Goal: Task Accomplishment & Management: Use online tool/utility

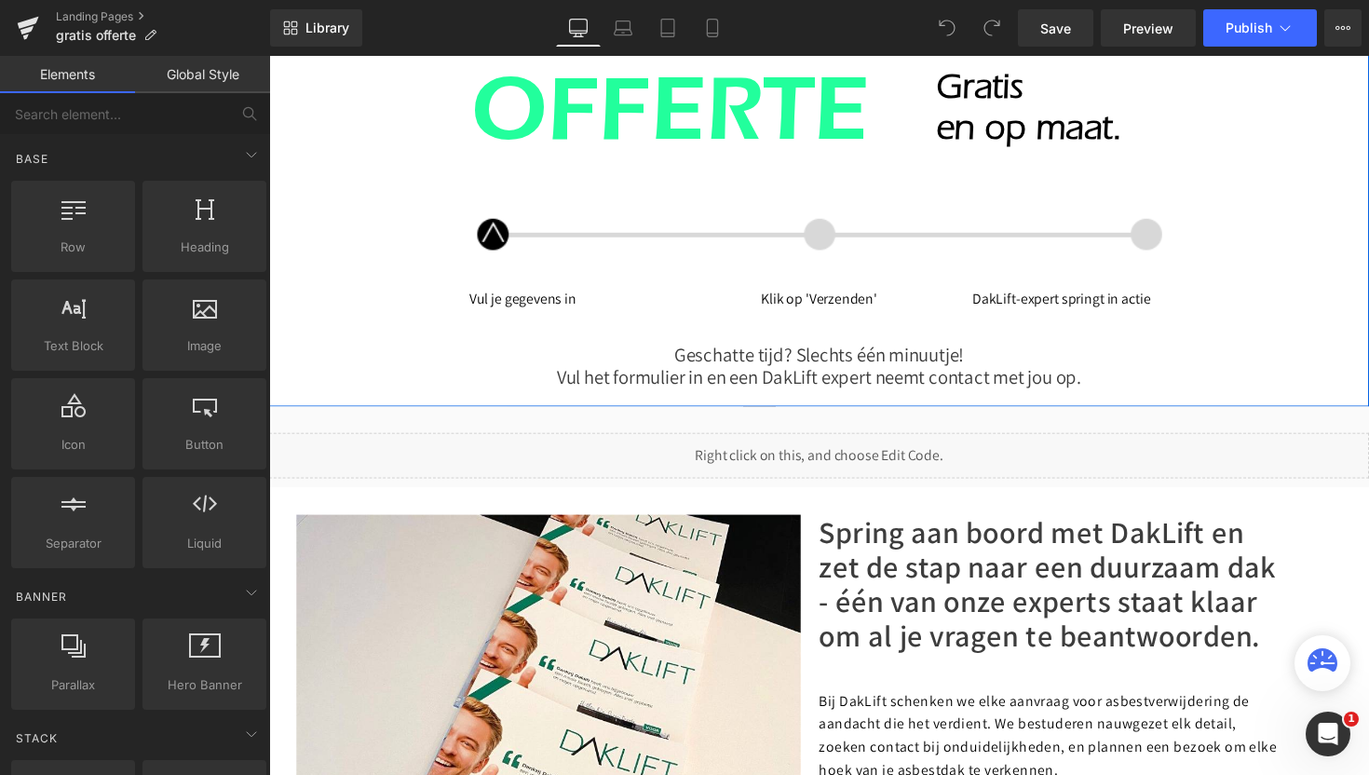
scroll to position [142, 0]
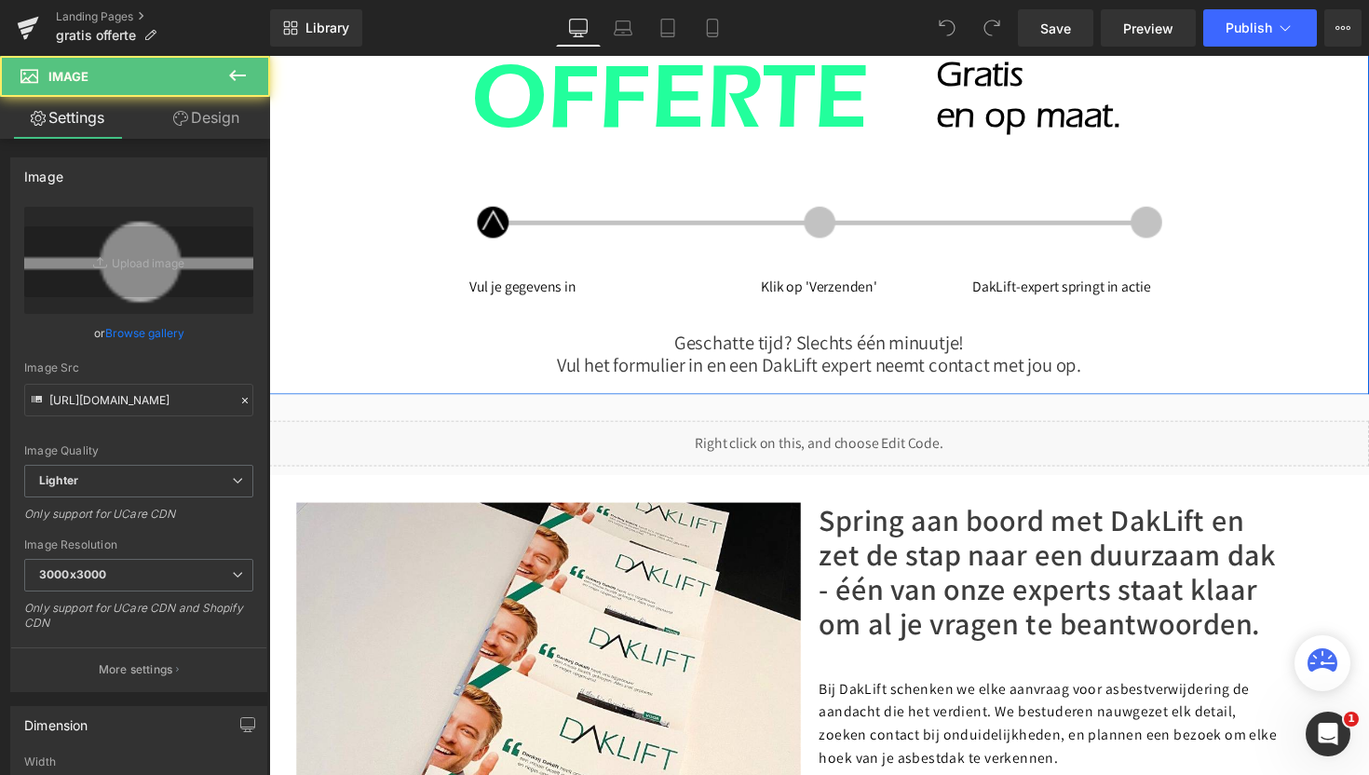
click at [826, 227] on div "Image" at bounding box center [832, 225] width 717 height 43
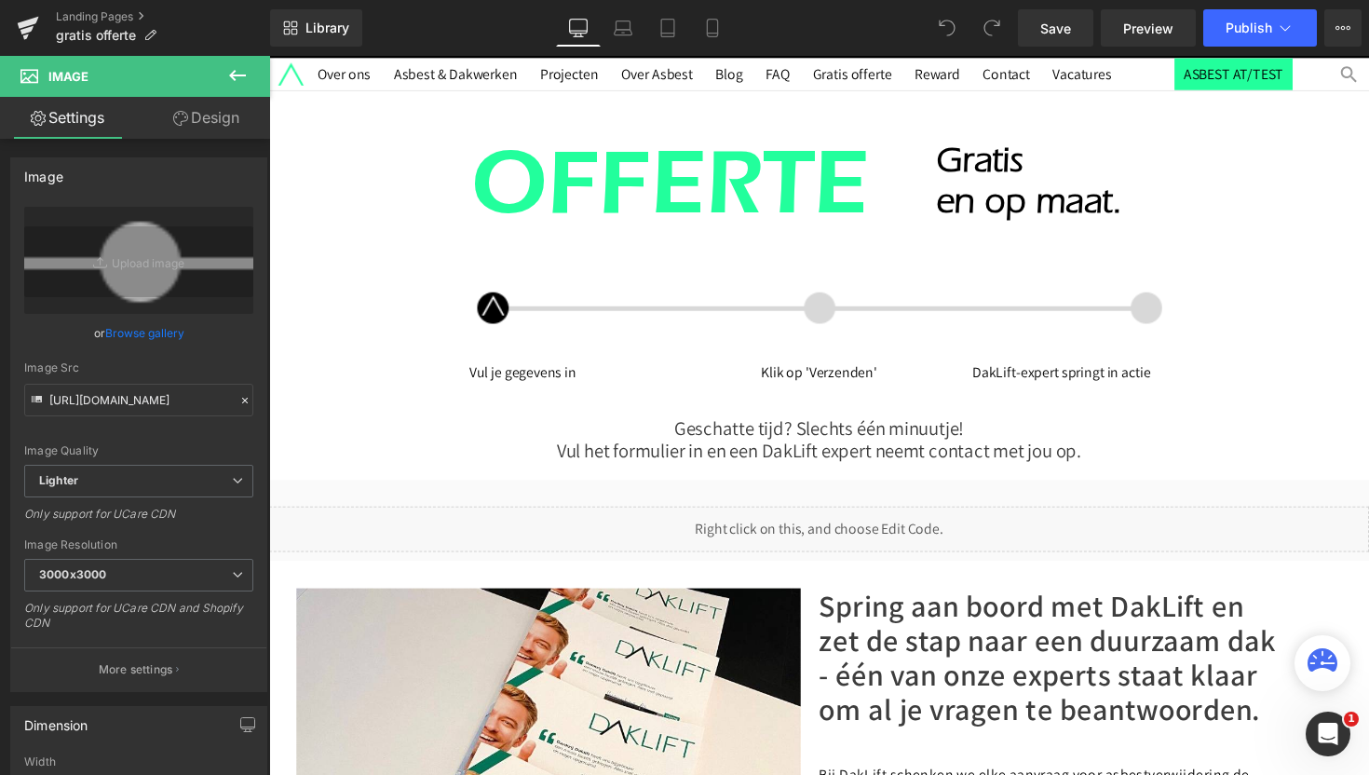
scroll to position [0, 0]
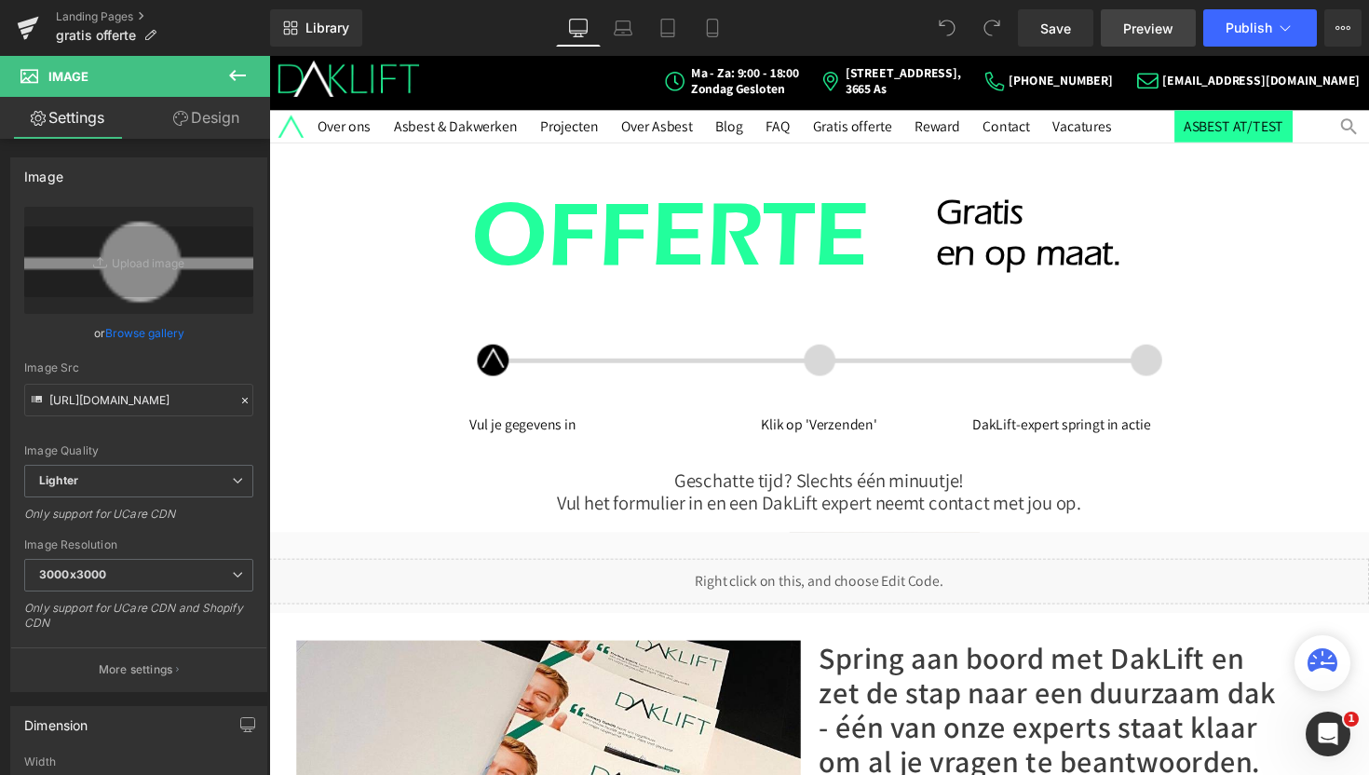
click at [1152, 31] on span "Preview" at bounding box center [1148, 29] width 50 height 20
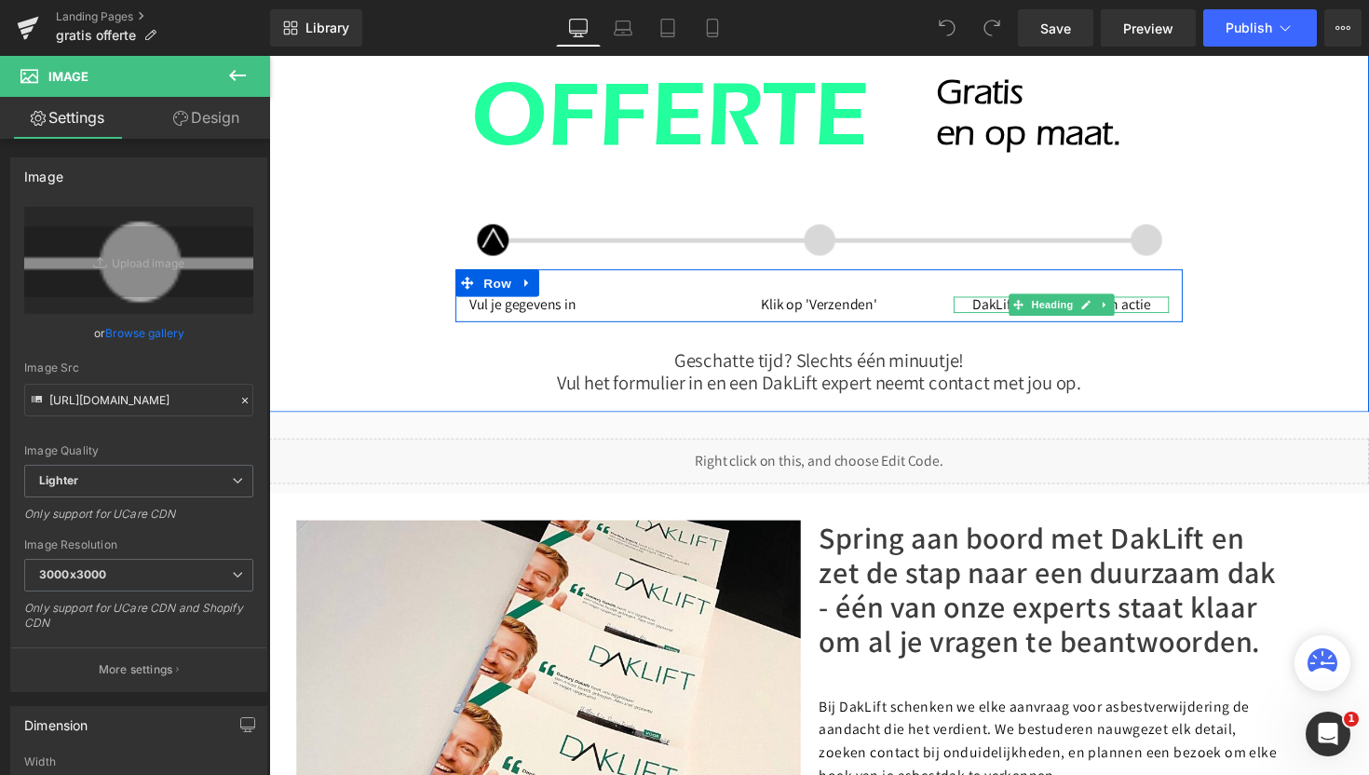
scroll to position [125, 0]
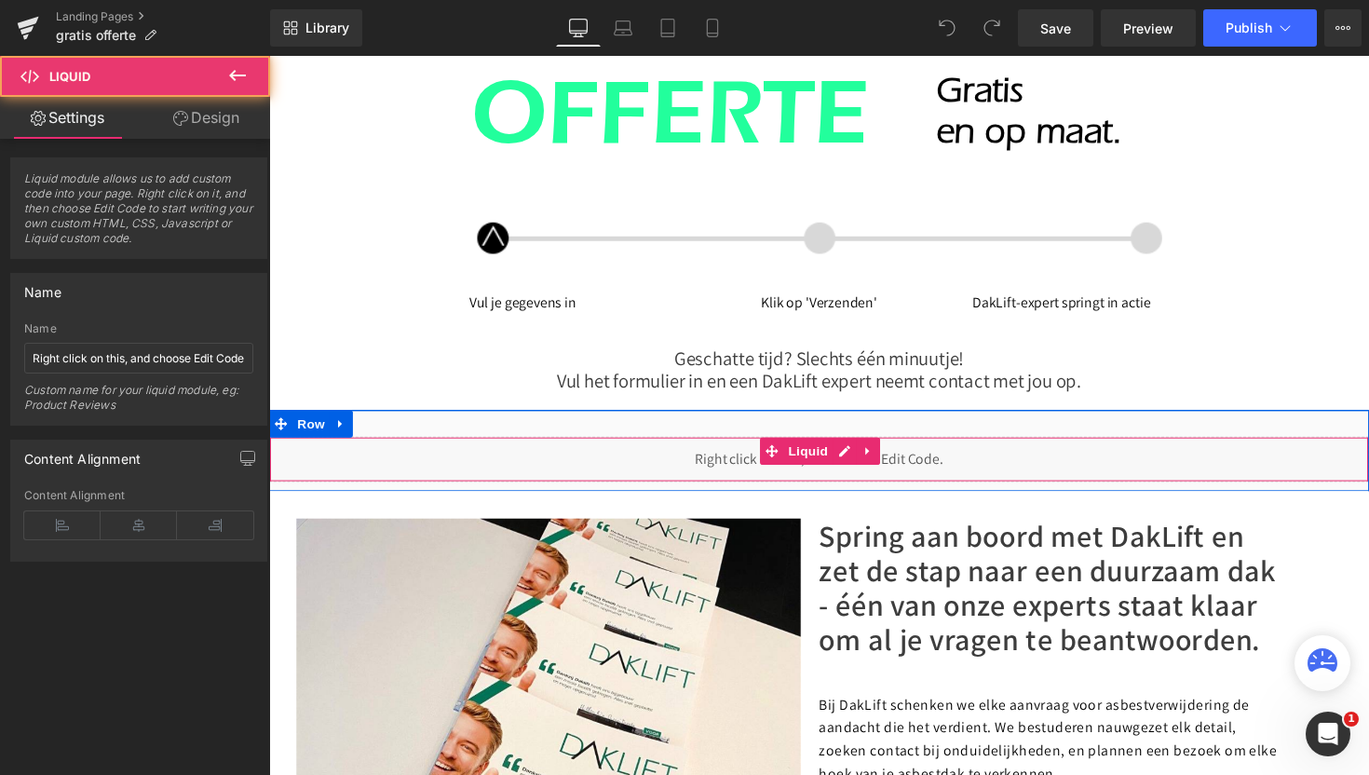
click at [970, 466] on div "Liquid" at bounding box center [832, 469] width 1127 height 47
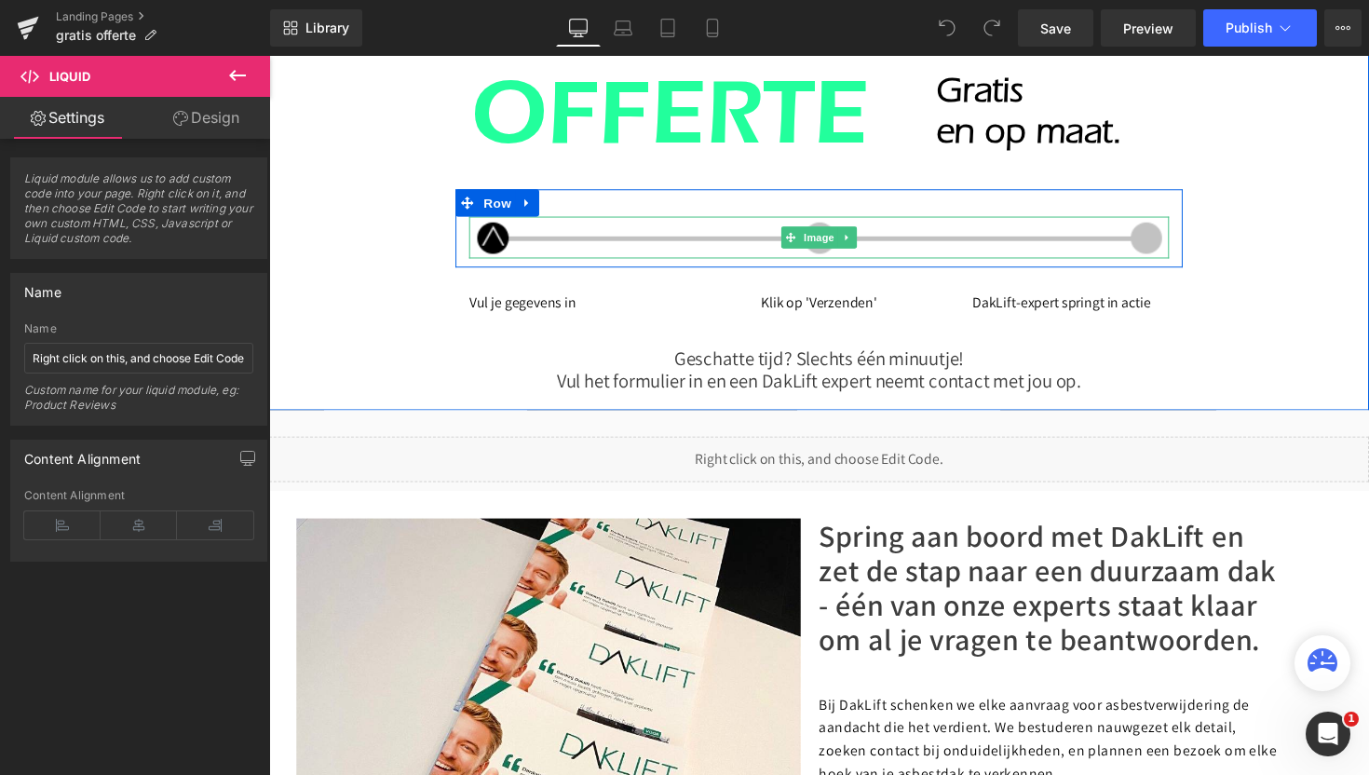
scroll to position [0, 0]
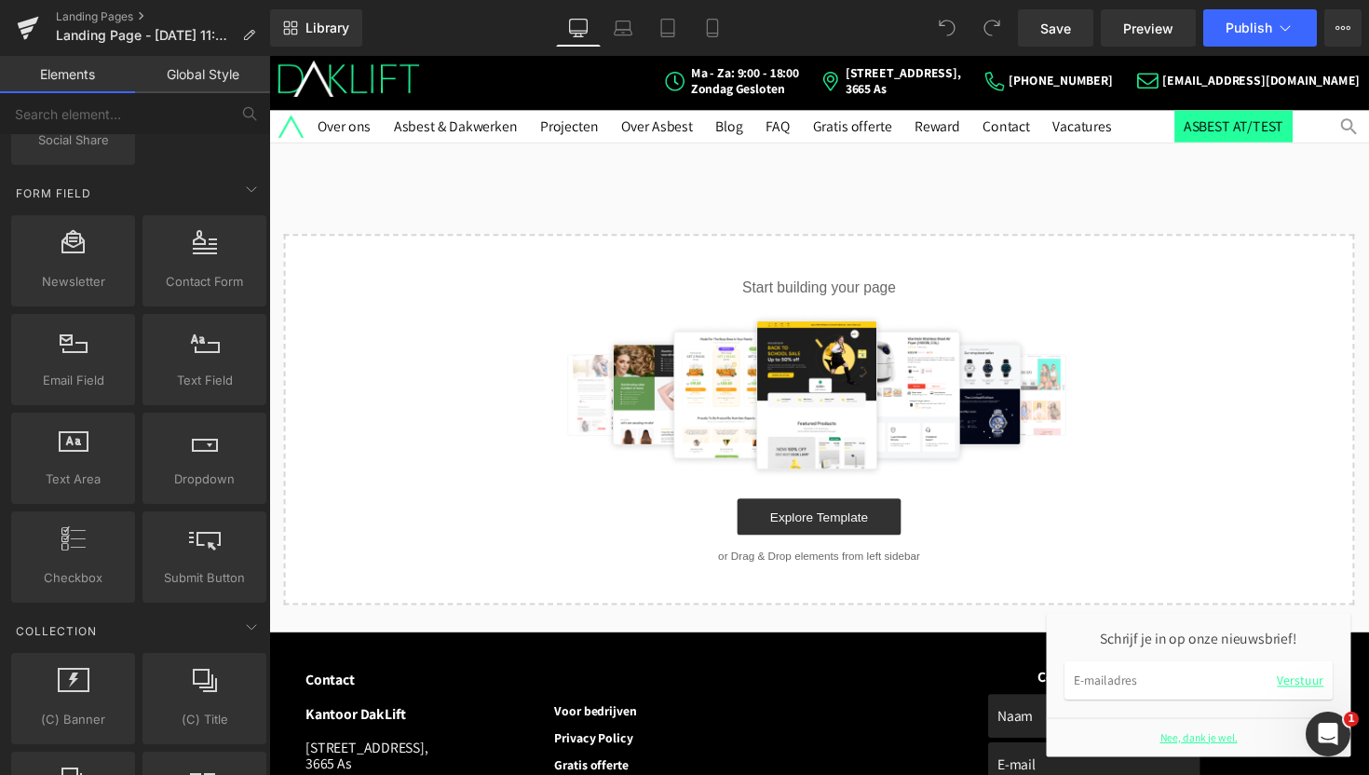
scroll to position [2619, 0]
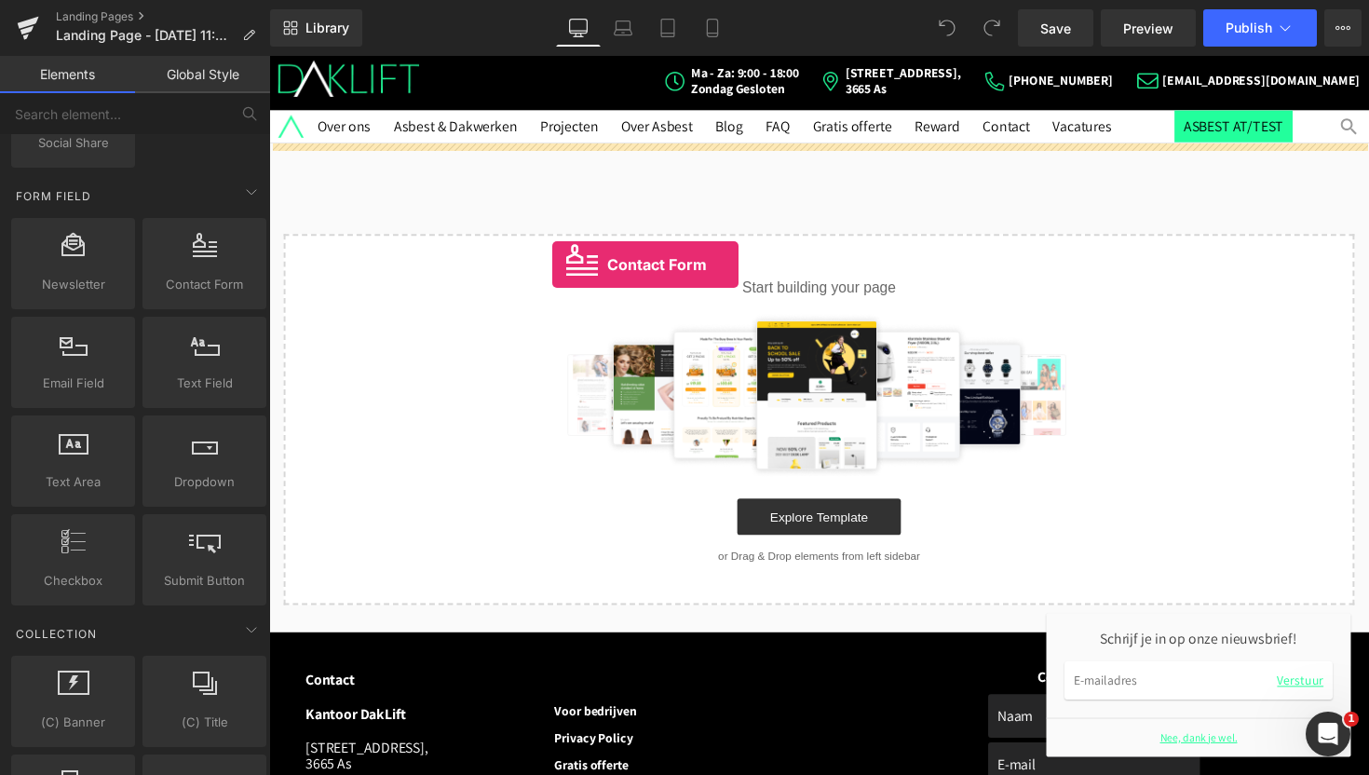
drag, startPoint x: 466, startPoint y: 347, endPoint x: 559, endPoint y: 269, distance: 121.6
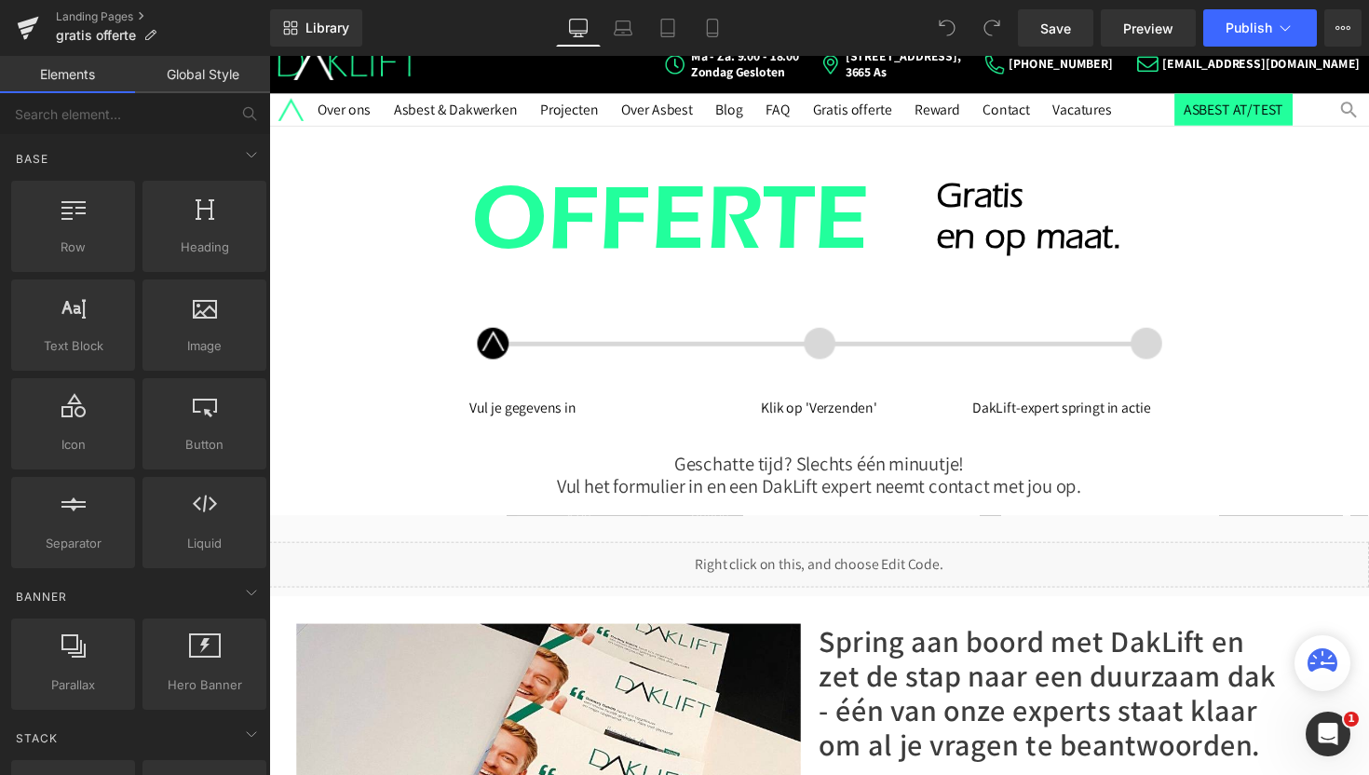
scroll to position [11, 0]
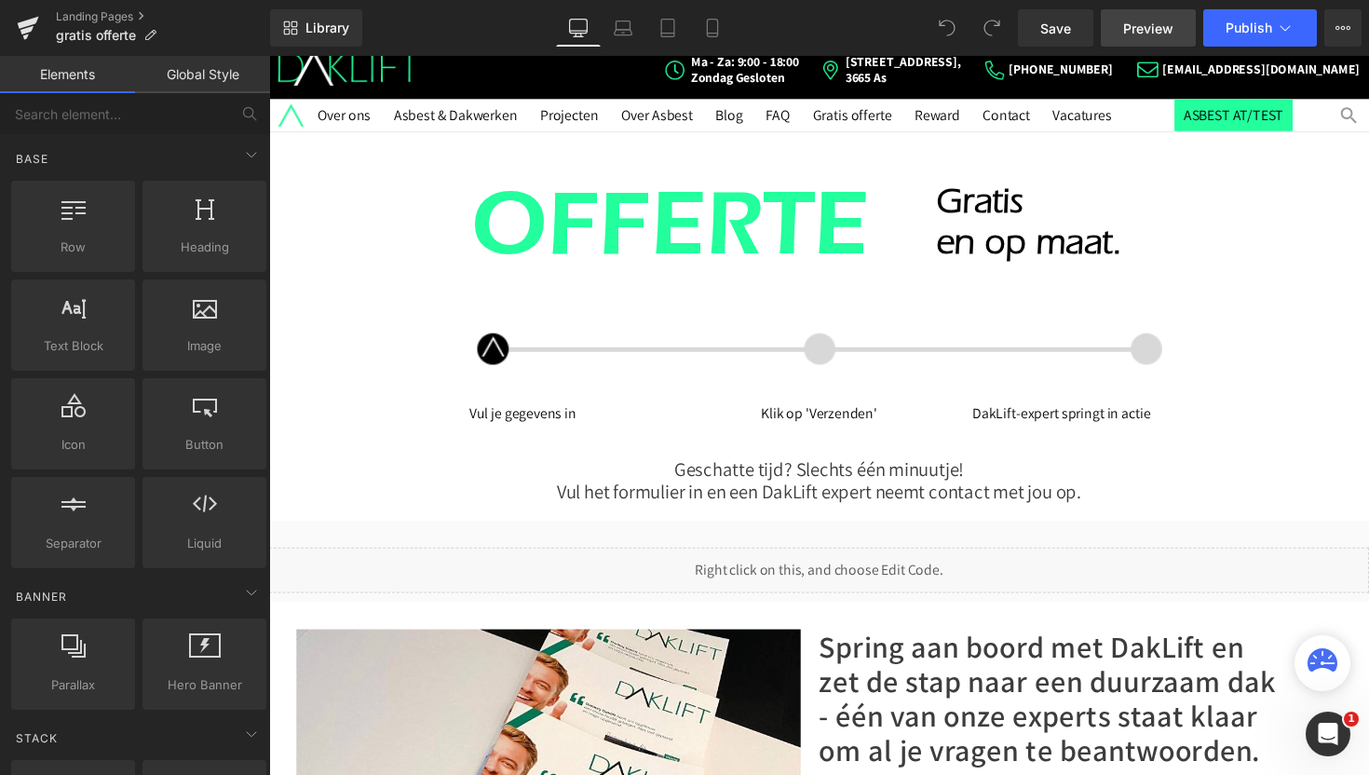
click at [1142, 32] on span "Preview" at bounding box center [1148, 29] width 50 height 20
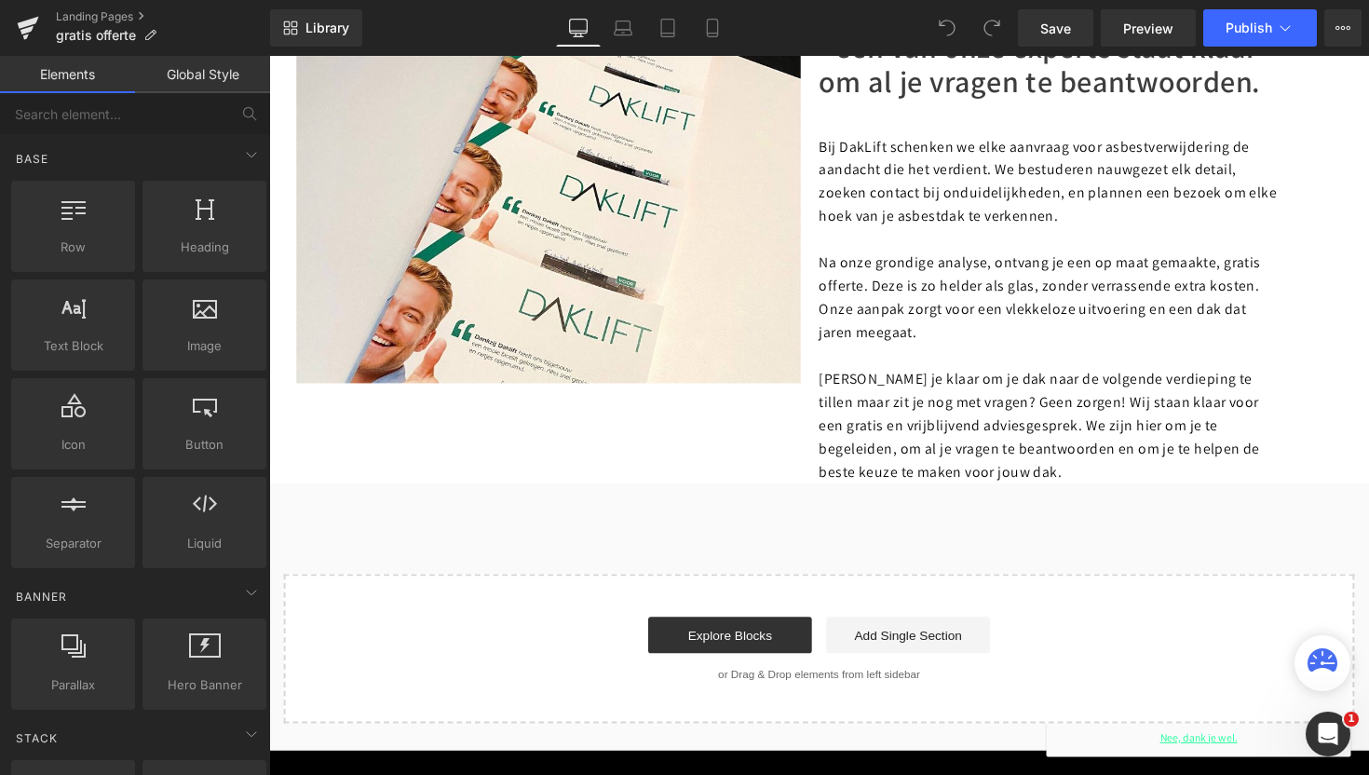
scroll to position [668, 0]
